Goal: Task Accomplishment & Management: Use online tool/utility

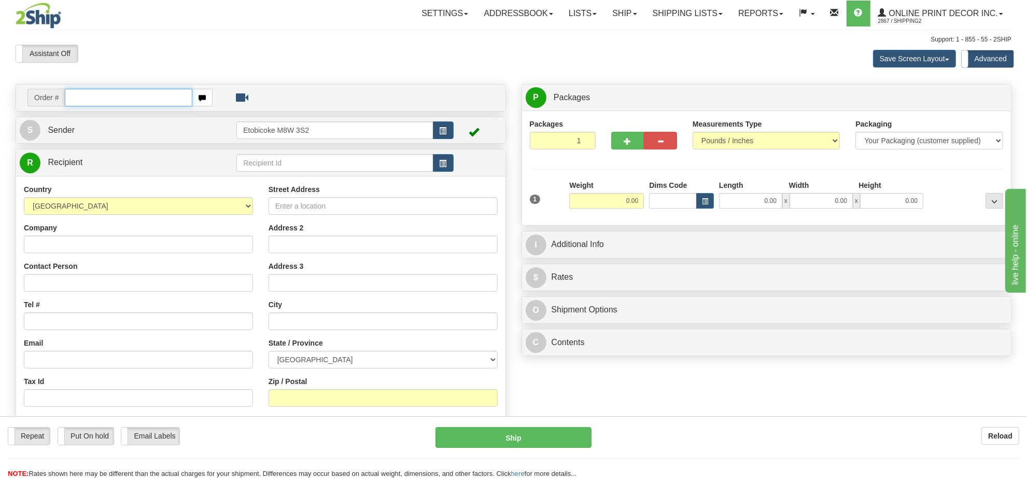
click at [152, 96] on input "text" at bounding box center [129, 98] width 128 height 18
type input "ca-424731"
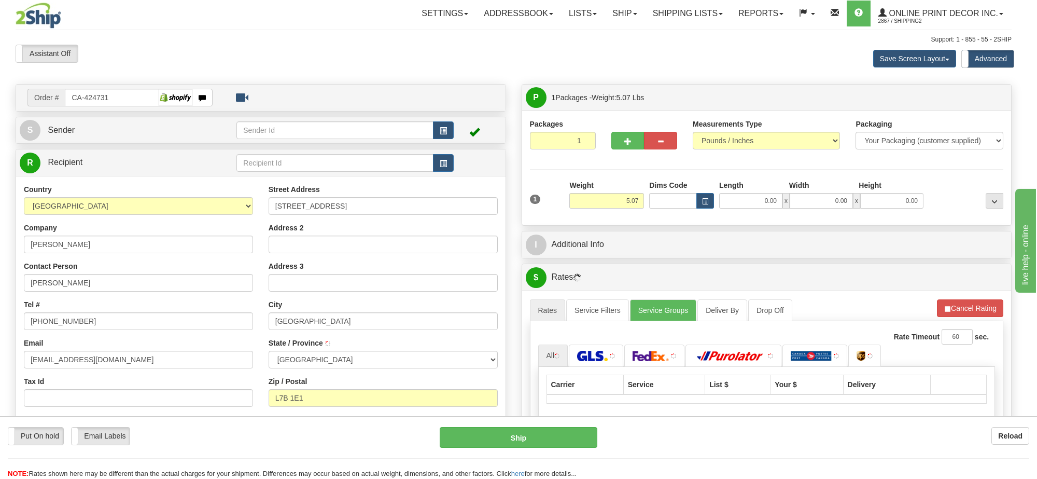
type input "KING CITY"
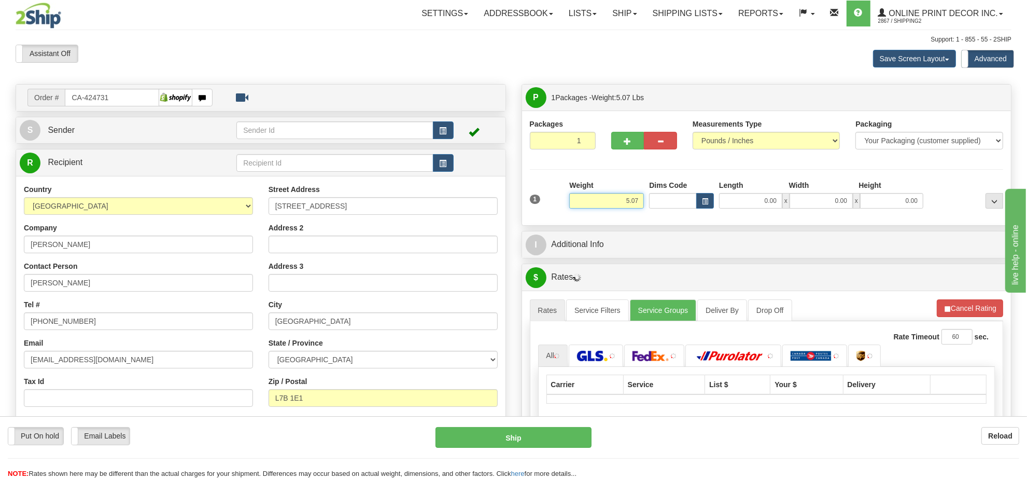
click at [626, 200] on input "5.07" at bounding box center [606, 201] width 75 height 16
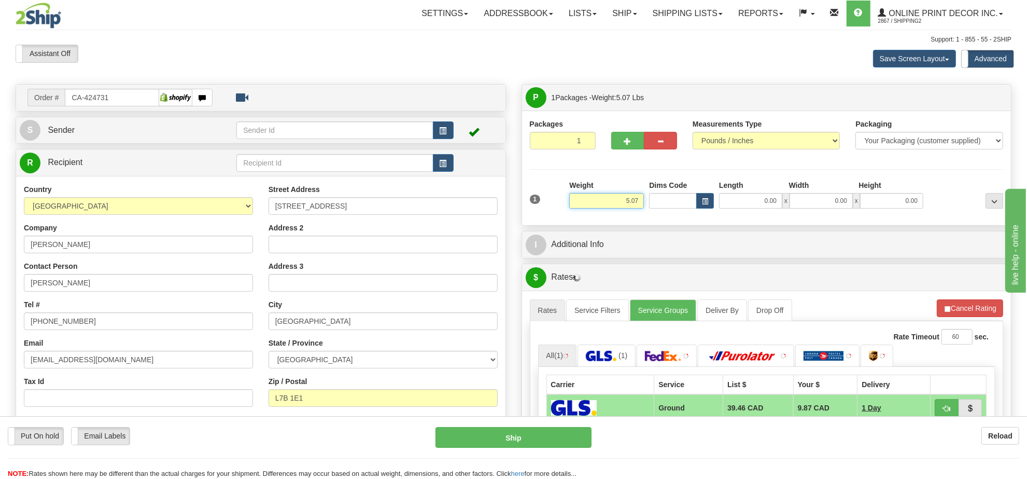
click at [626, 200] on input "5.07" at bounding box center [606, 201] width 75 height 16
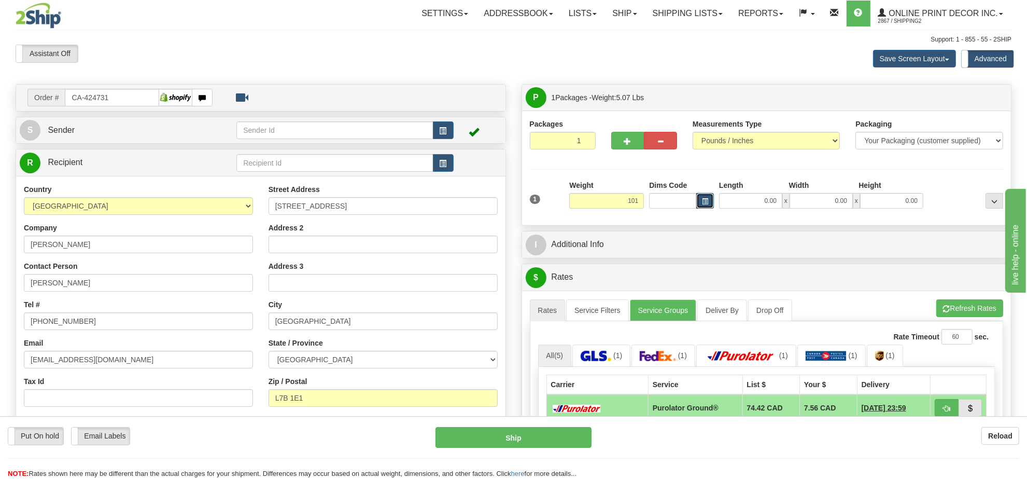
click at [706, 200] on span "button" at bounding box center [705, 202] width 6 height 6
type input "101.00"
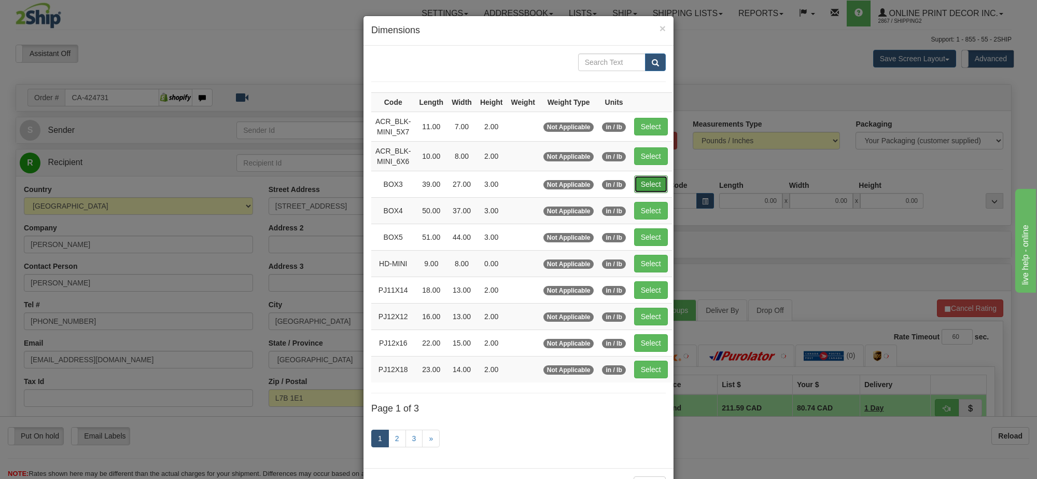
click at [662, 179] on button "Select" at bounding box center [651, 184] width 34 height 18
type input "BOX3"
type input "39.00"
type input "27.00"
type input "3.00"
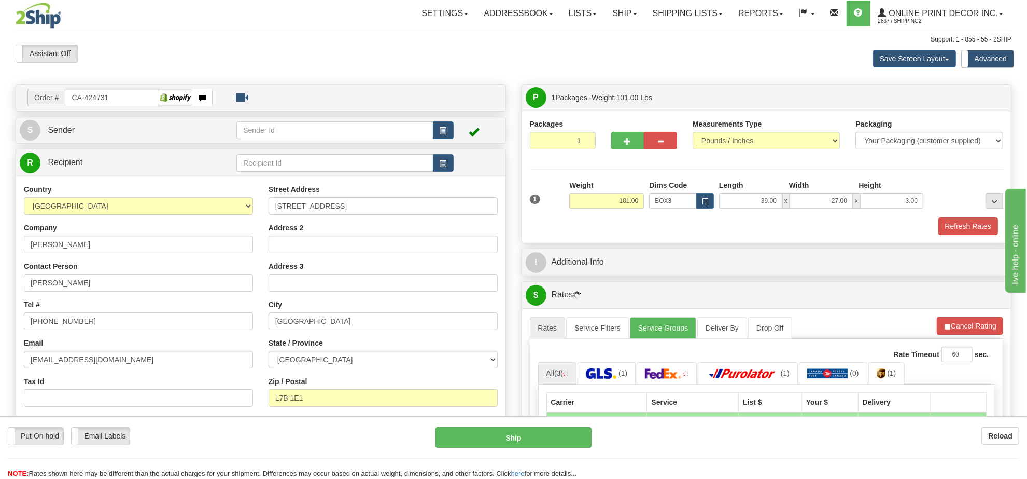
scroll to position [130, 0]
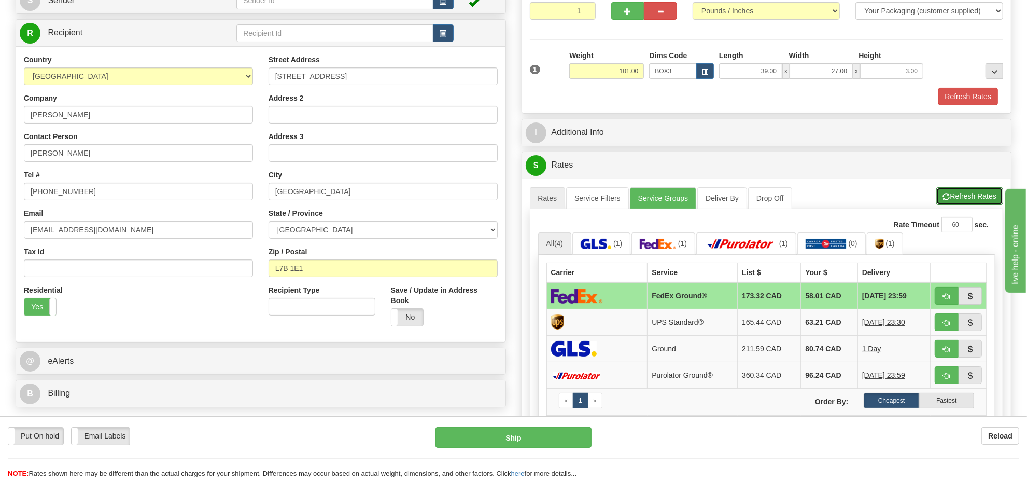
click at [945, 200] on span "button" at bounding box center [946, 196] width 7 height 7
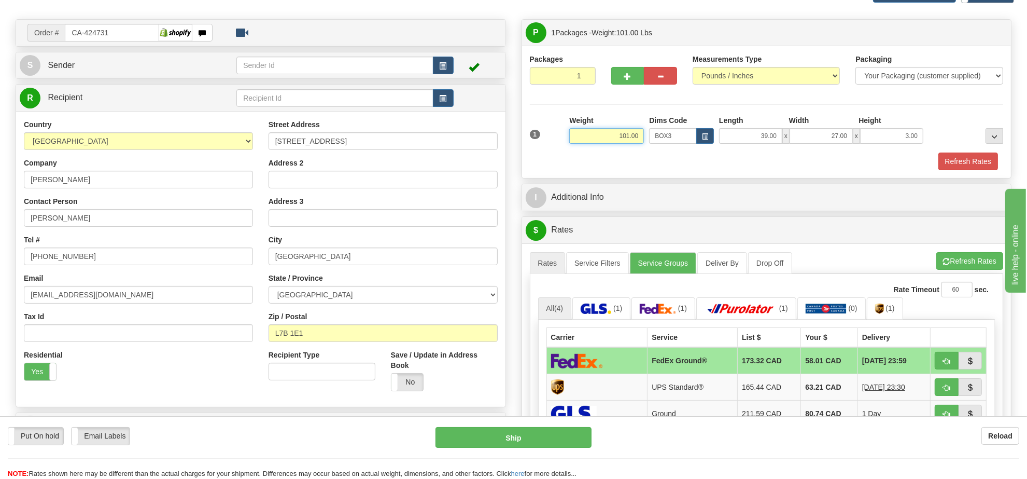
click at [609, 141] on input "101.00" at bounding box center [606, 136] width 75 height 16
click at [965, 269] on li "Refresh Rates Cancel Rating" at bounding box center [969, 261] width 67 height 18
click at [623, 133] on input "50.00" at bounding box center [606, 136] width 75 height 16
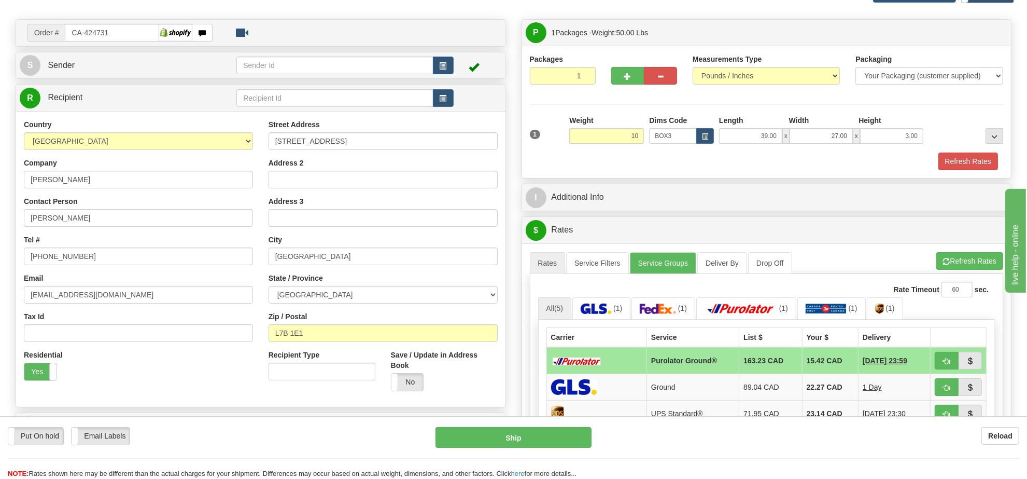
click at [954, 263] on li "Refresh Rates Cancel Rating" at bounding box center [969, 261] width 67 height 18
type input "10.00"
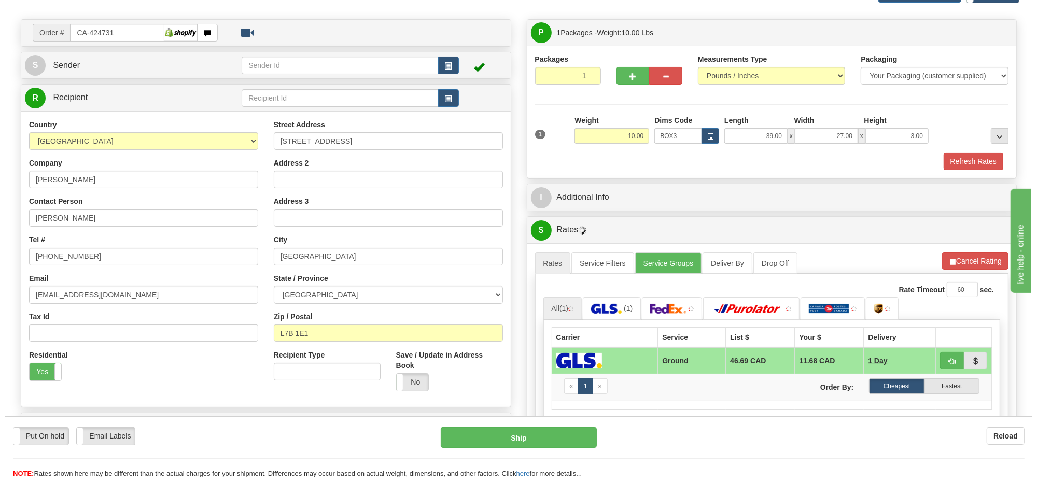
scroll to position [130, 0]
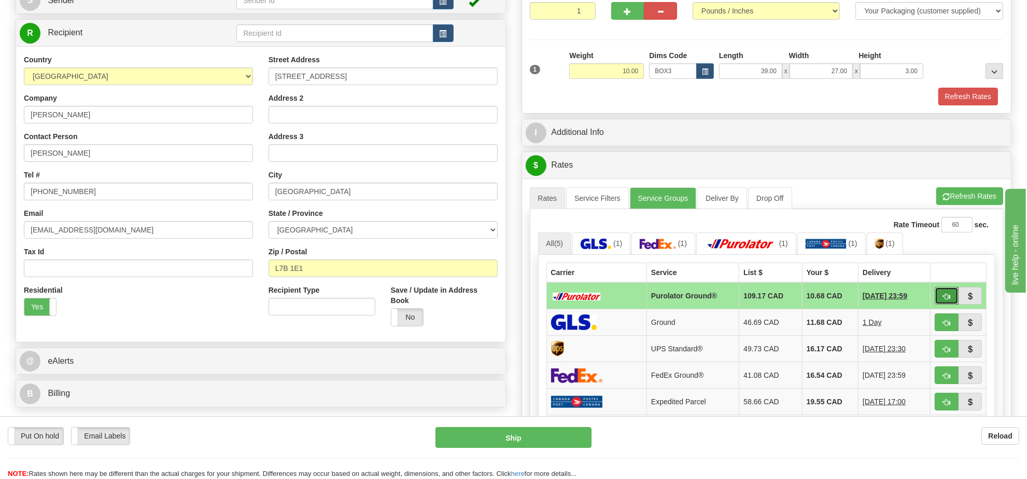
click at [949, 297] on span "button" at bounding box center [946, 296] width 7 height 7
type input "260"
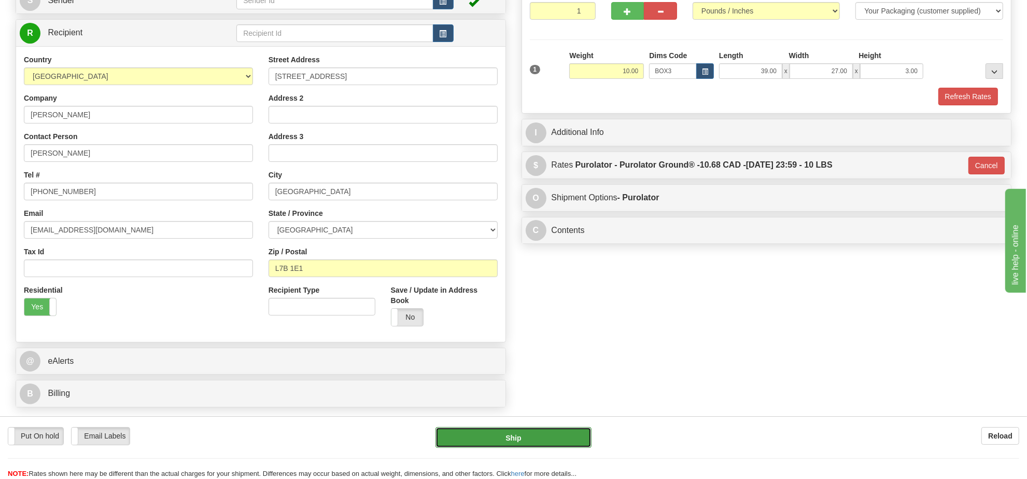
click at [479, 439] on button "Ship" at bounding box center [514, 437] width 156 height 21
